Goal: Task Accomplishment & Management: Manage account settings

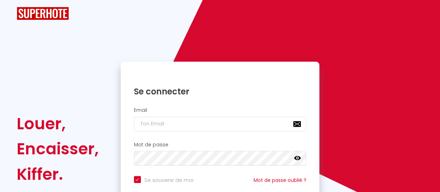
checkbox input "true"
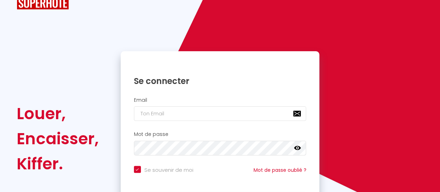
scroll to position [35, 0]
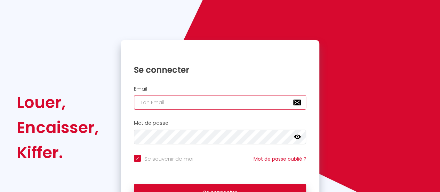
click at [190, 97] on input "email" at bounding box center [220, 102] width 173 height 15
type input "[EMAIL_ADDRESS][DOMAIN_NAME]"
checkbox input "true"
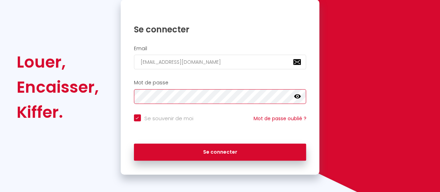
scroll to position [78, 0]
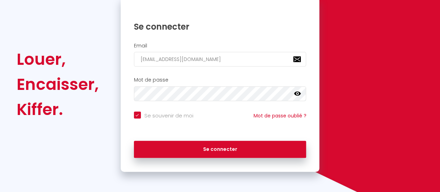
click at [295, 94] on icon at bounding box center [297, 93] width 7 height 4
click at [298, 94] on icon at bounding box center [297, 93] width 7 height 7
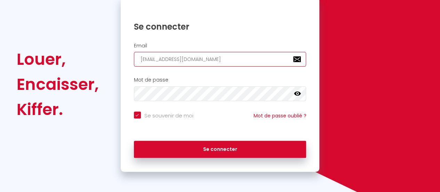
click at [187, 60] on input "[EMAIL_ADDRESS][DOMAIN_NAME]" at bounding box center [220, 59] width 173 height 15
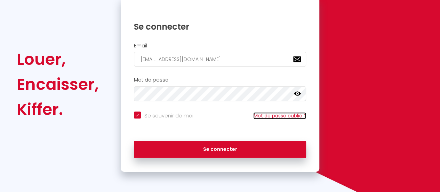
click at [280, 116] on link "Mot de passe oublié ?" at bounding box center [279, 115] width 53 height 7
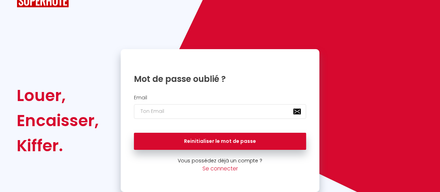
scroll to position [12, 0]
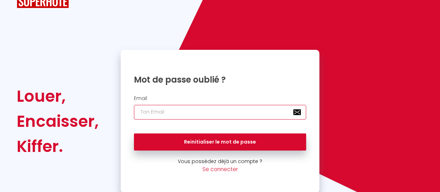
click at [225, 110] on input "email" at bounding box center [220, 112] width 173 height 15
type input "[EMAIL_ADDRESS][DOMAIN_NAME]"
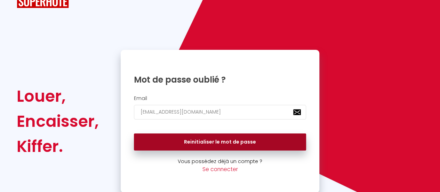
click at [219, 140] on button "Reinitialiser le mot de passe" at bounding box center [220, 141] width 173 height 17
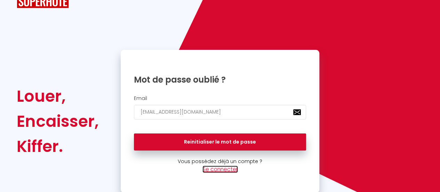
click at [224, 167] on link "Se connecter" at bounding box center [219, 168] width 35 height 7
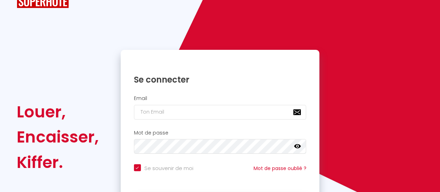
checkbox input "true"
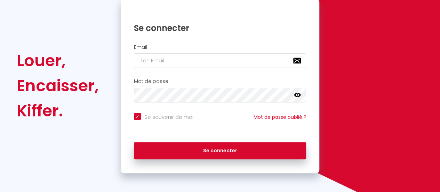
scroll to position [78, 0]
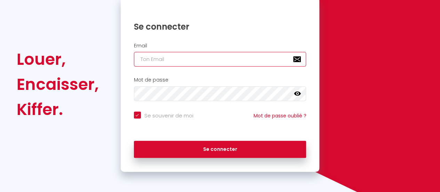
click at [191, 62] on input "email" at bounding box center [220, 59] width 173 height 15
type input "[EMAIL_ADDRESS][DOMAIN_NAME]"
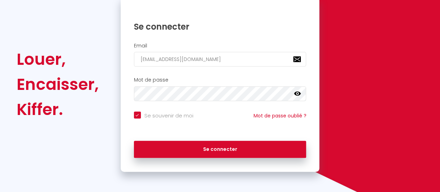
click at [296, 94] on icon at bounding box center [297, 93] width 7 height 4
click at [0, 0] on icon at bounding box center [0, 0] width 0 height 0
click at [136, 114] on input "Se souvenir de moi" at bounding box center [163, 114] width 59 height 7
checkbox input "false"
click at [267, 112] on link "Mot de passe oublié ?" at bounding box center [279, 115] width 53 height 7
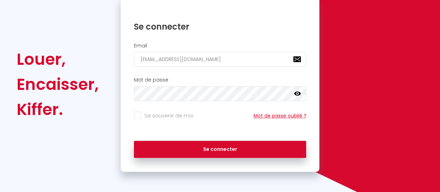
scroll to position [12, 0]
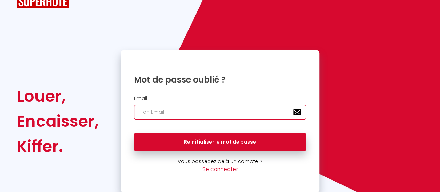
click at [230, 113] on input "email" at bounding box center [220, 112] width 173 height 15
type input "[EMAIL_ADDRESS][DOMAIN_NAME]"
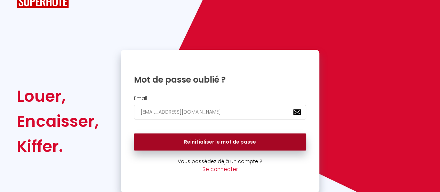
click at [219, 142] on button "Reinitialiser le mot de passe" at bounding box center [220, 141] width 173 height 17
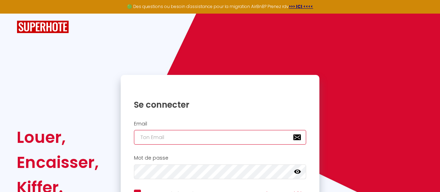
click at [149, 142] on input "email" at bounding box center [220, 137] width 173 height 15
type input "[EMAIL_ADDRESS][DOMAIN_NAME]"
checkbox input "true"
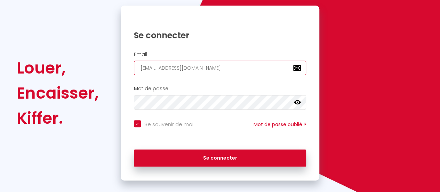
scroll to position [70, 0]
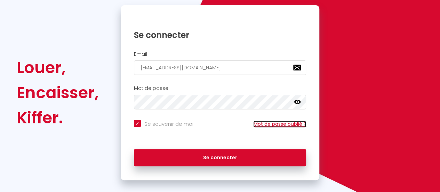
click at [273, 124] on link "Mot de passe oublié ?" at bounding box center [279, 123] width 53 height 7
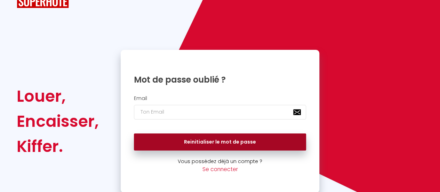
click at [220, 141] on button "Reinitialiser le mot de passe" at bounding box center [220, 141] width 173 height 17
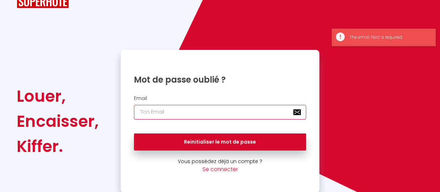
click at [197, 117] on input "email" at bounding box center [220, 112] width 173 height 15
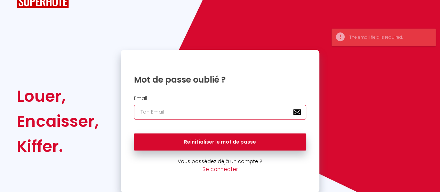
type input "[EMAIL_ADDRESS][DOMAIN_NAME]"
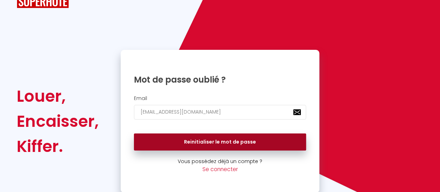
click at [206, 143] on button "Reinitialiser le mot de passe" at bounding box center [220, 141] width 173 height 17
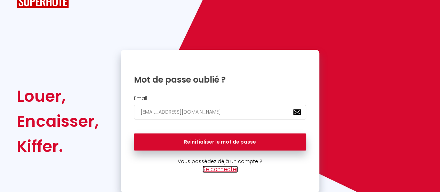
click at [220, 167] on link "Se connecter" at bounding box center [219, 168] width 35 height 7
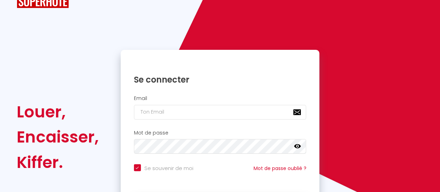
checkbox input "true"
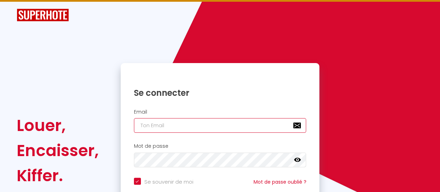
click at [193, 121] on input "email" at bounding box center [220, 125] width 173 height 15
type input "[EMAIL_ADDRESS][DOMAIN_NAME]"
checkbox input "true"
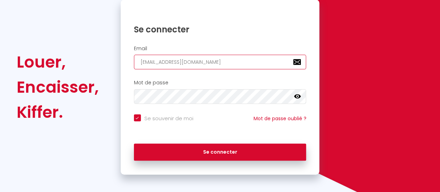
scroll to position [78, 0]
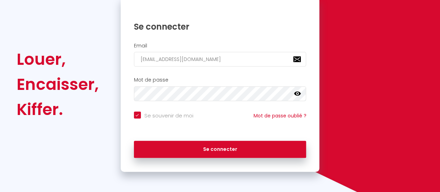
click at [295, 92] on icon at bounding box center [297, 93] width 7 height 4
click at [295, 92] on icon at bounding box center [297, 94] width 7 height 6
click at [0, 0] on icon at bounding box center [0, 0] width 0 height 0
click at [300, 93] on icon at bounding box center [297, 94] width 7 height 6
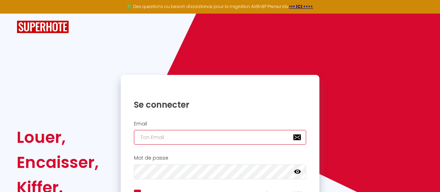
click at [190, 142] on input "email" at bounding box center [220, 137] width 173 height 15
type input "[EMAIL_ADDRESS][DOMAIN_NAME]"
checkbox input "true"
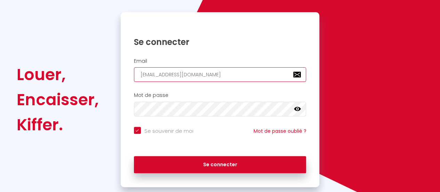
scroll to position [70, 0]
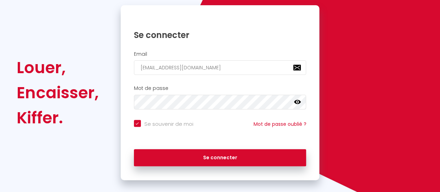
click at [295, 101] on icon at bounding box center [297, 102] width 7 height 4
click at [296, 101] on icon at bounding box center [297, 102] width 7 height 6
click at [284, 123] on link "Mot de passe oublié ?" at bounding box center [279, 123] width 53 height 7
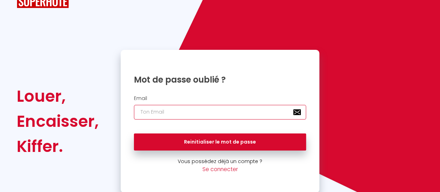
click at [191, 113] on input "email" at bounding box center [220, 112] width 173 height 15
type input "[EMAIL_ADDRESS][DOMAIN_NAME]"
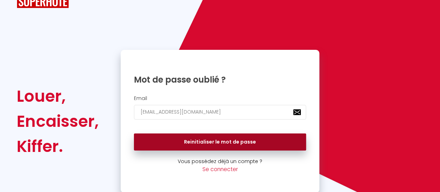
click at [196, 142] on button "Reinitialiser le mot de passe" at bounding box center [220, 141] width 173 height 17
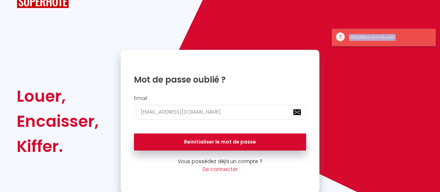
drag, startPoint x: 366, startPoint y: 34, endPoint x: 338, endPoint y: 38, distance: 27.8
click at [338, 38] on div "Utilisateur non trouvé !" at bounding box center [383, 38] width 104 height 18
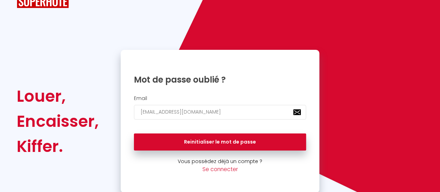
scroll to position [0, 0]
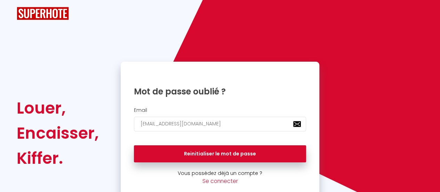
click at [38, 18] on img at bounding box center [43, 13] width 52 height 13
click at [47, 10] on img at bounding box center [43, 13] width 52 height 13
